Goal: Task Accomplishment & Management: Manage account settings

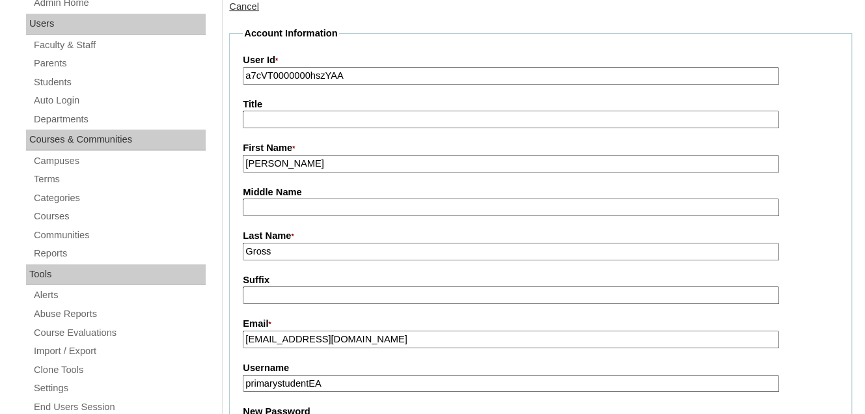
scroll to position [326, 0]
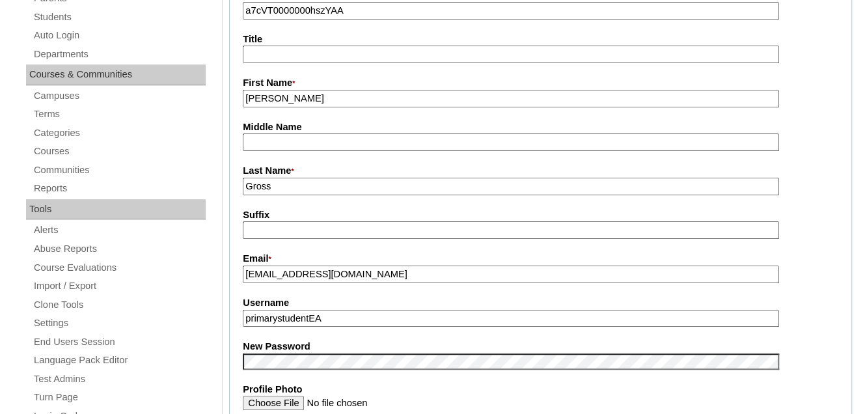
drag, startPoint x: 377, startPoint y: 284, endPoint x: 244, endPoint y: 286, distance: 133.5
click at [244, 283] on input "[EMAIL_ADDRESS][DOMAIN_NAME]" at bounding box center [511, 275] width 536 height 18
click at [359, 328] on input "primarystudentEA" at bounding box center [511, 319] width 536 height 18
type input "p"
paste input "[EMAIL_ADDRESS][DOMAIN_NAME]"
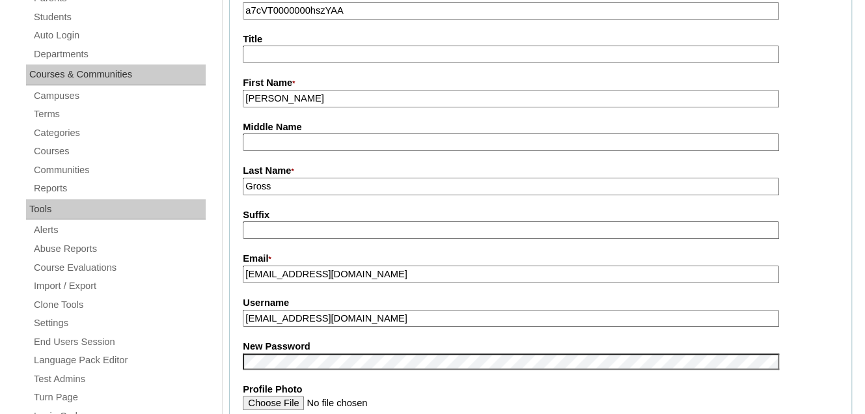
type input "[EMAIL_ADDRESS][DOMAIN_NAME]"
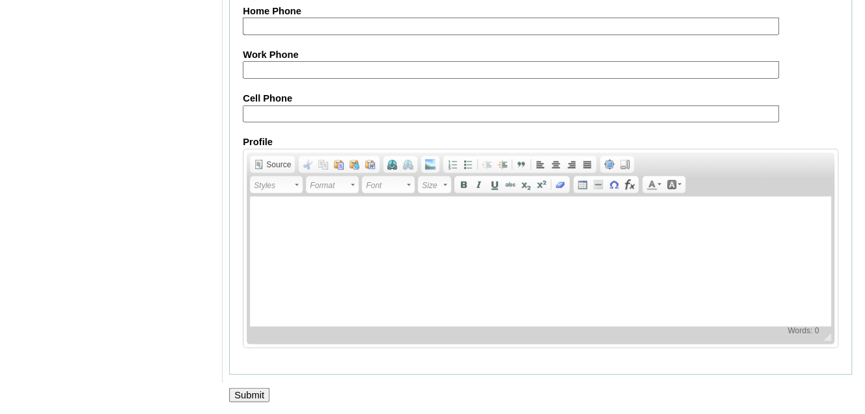
scroll to position [1364, 0]
click at [239, 399] on input "Submit" at bounding box center [249, 394] width 40 height 14
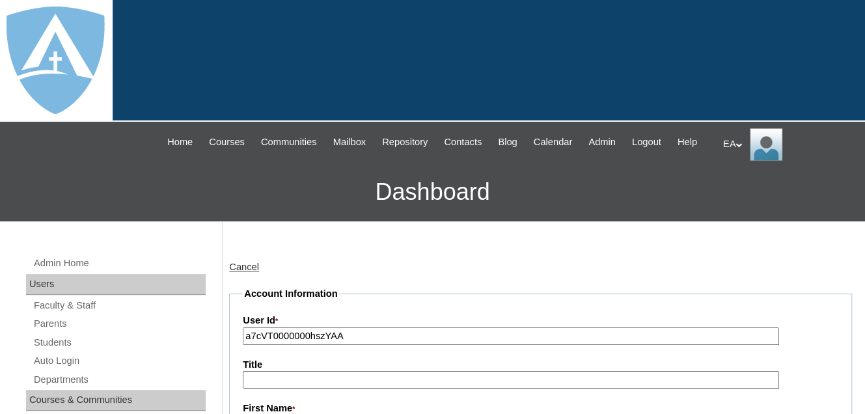
type input "primarystudentEA"
click at [51, 332] on link "Parents" at bounding box center [119, 324] width 173 height 16
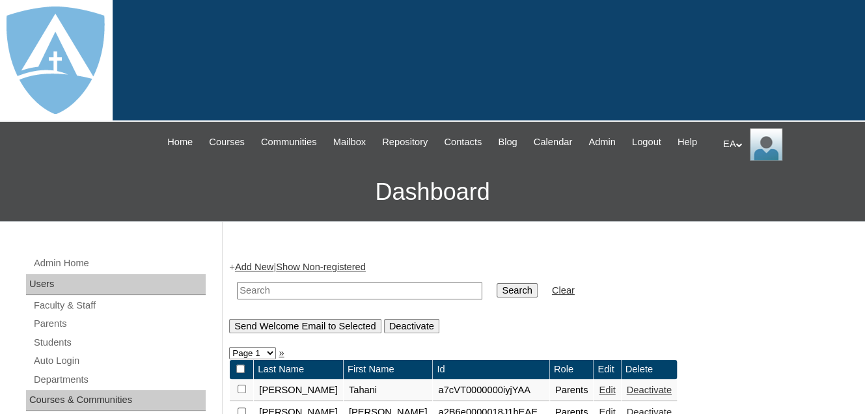
click at [288, 300] on input "text" at bounding box center [360, 291] width 246 height 18
paste input "[EMAIL_ADDRESS][DOMAIN_NAME]"
type input "[EMAIL_ADDRESS][DOMAIN_NAME]"
click at [497, 298] on input "Search" at bounding box center [517, 290] width 40 height 14
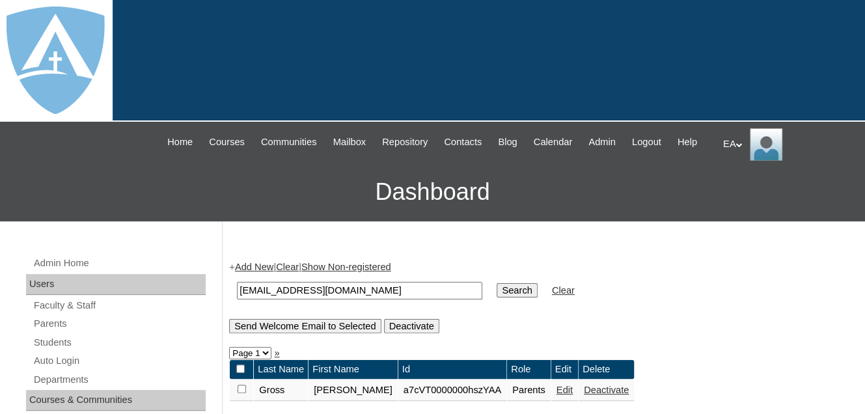
scroll to position [65, 0]
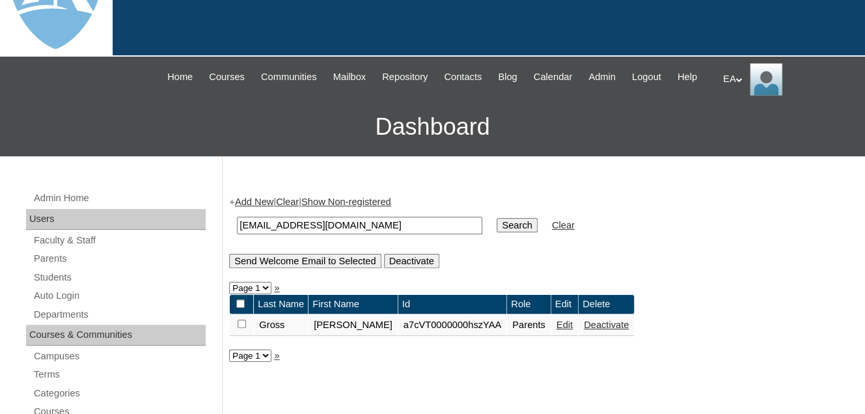
click at [557, 330] on link "Edit" at bounding box center [565, 325] width 16 height 10
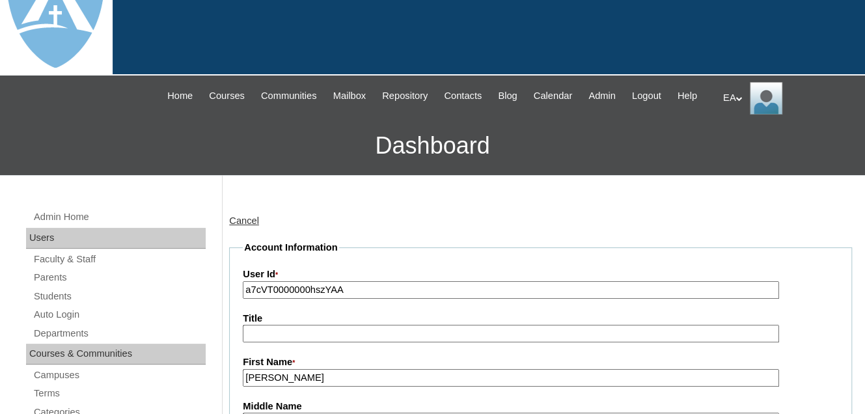
type input "primarystudentEA"
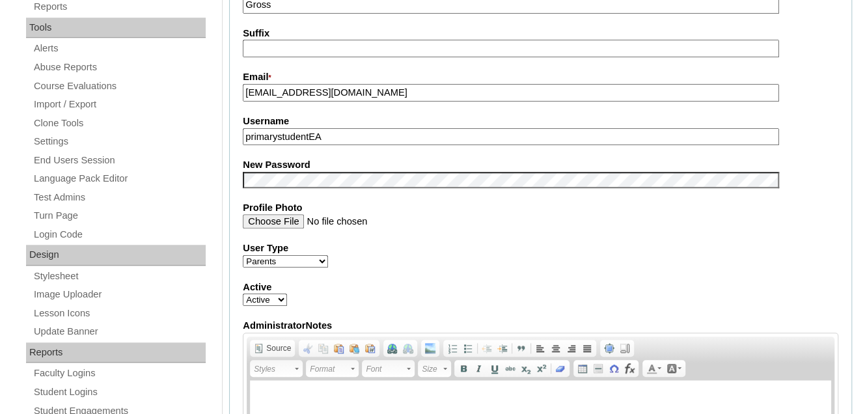
scroll to position [521, 0]
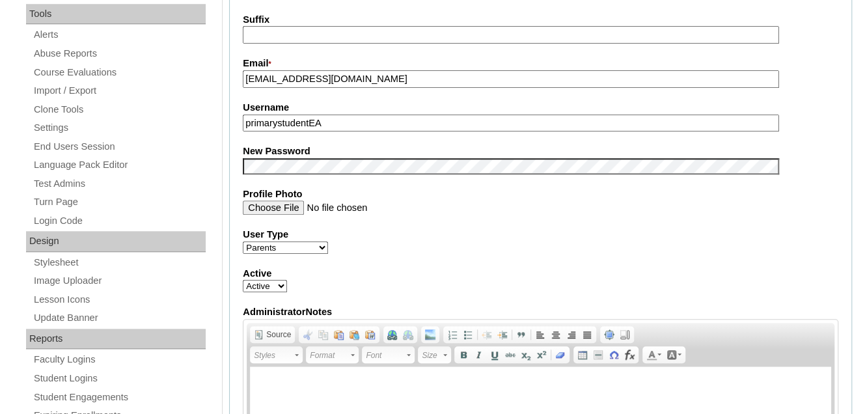
drag, startPoint x: 344, startPoint y: 137, endPoint x: 246, endPoint y: 134, distance: 98.4
click at [246, 132] on input "primarystudentEA" at bounding box center [511, 124] width 536 height 18
paste input "sadyemclain@icloud.com"
type input "sadyemclain@icloud.com"
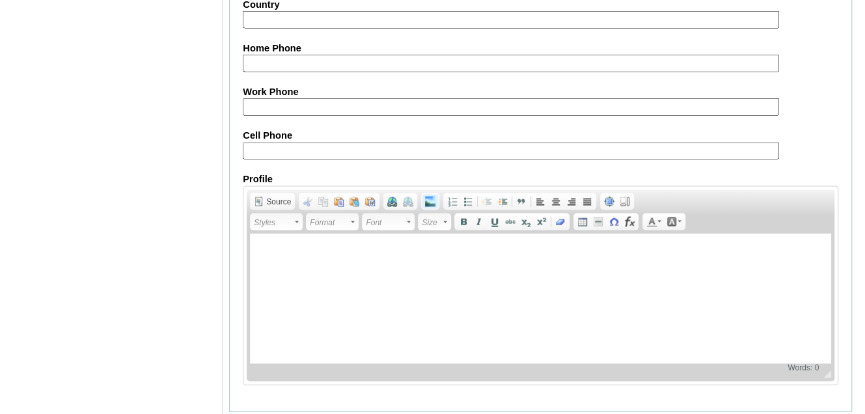
scroll to position [1364, 0]
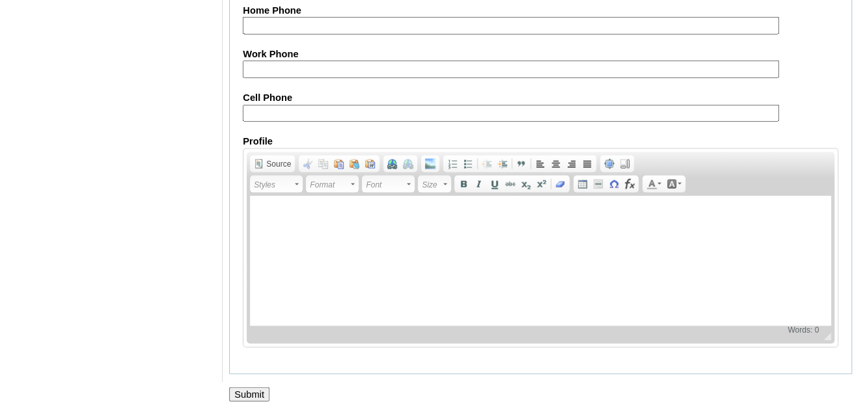
click at [247, 389] on input "Submit" at bounding box center [249, 394] width 40 height 14
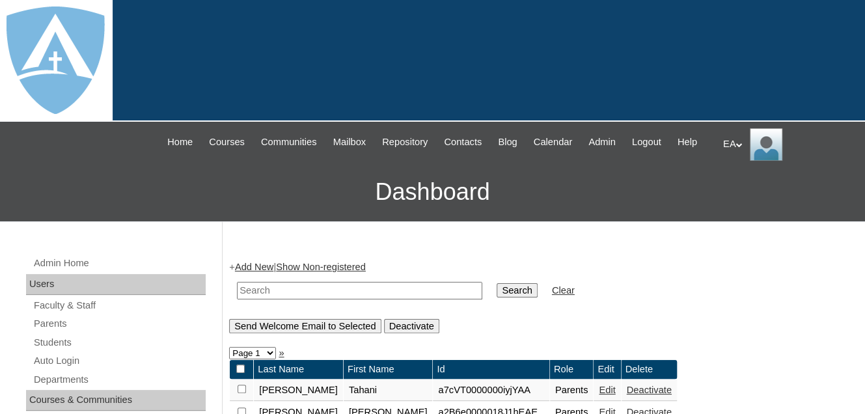
click at [730, 145] on div "EA My Profile My Settings Logout" at bounding box center [787, 144] width 129 height 33
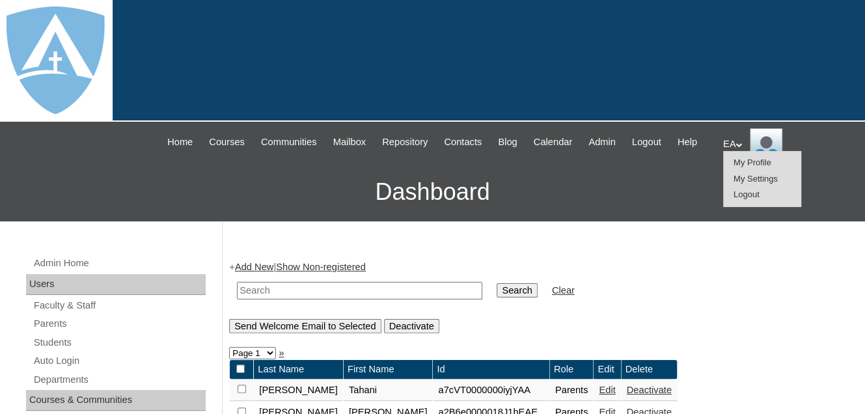
click at [743, 197] on span "Logout" at bounding box center [747, 195] width 26 height 10
